Goal: Transaction & Acquisition: Purchase product/service

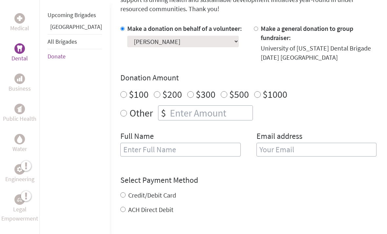
scroll to position [198, 0]
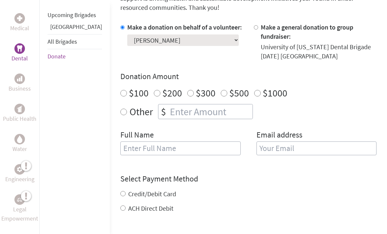
click at [221, 90] on input "$500" at bounding box center [224, 93] width 7 height 7
radio input "true"
click at [224, 142] on input "text" at bounding box center [180, 149] width 120 height 14
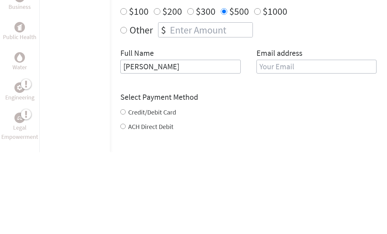
type input "[PERSON_NAME]"
click at [324, 142] on input "email" at bounding box center [317, 149] width 120 height 14
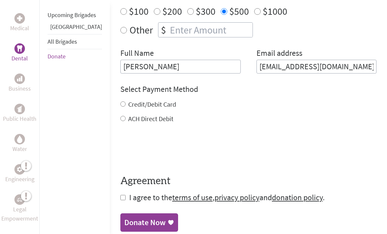
type input "[EMAIL_ADDRESS][DOMAIN_NAME]"
click at [120, 101] on input "Credit/Debit Card" at bounding box center [122, 103] width 5 height 5
radio input "true"
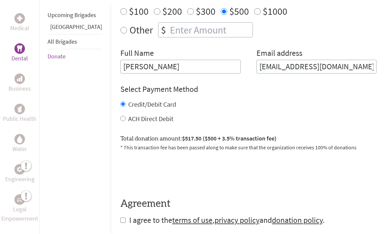
click at [120, 218] on input "checkbox" at bounding box center [122, 220] width 5 height 5
checkbox input "true"
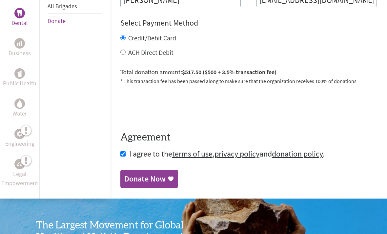
scroll to position [347, 0]
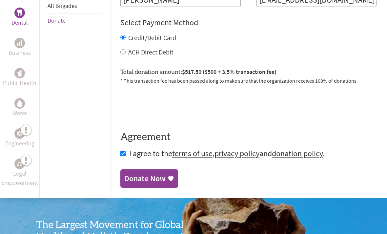
click at [124, 174] on div "Donate Now" at bounding box center [144, 179] width 41 height 11
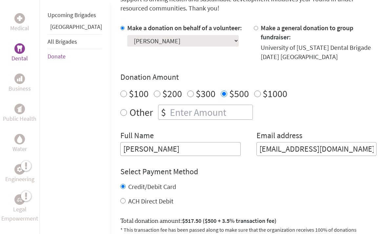
scroll to position [205, 0]
